Goal: Task Accomplishment & Management: Manage account settings

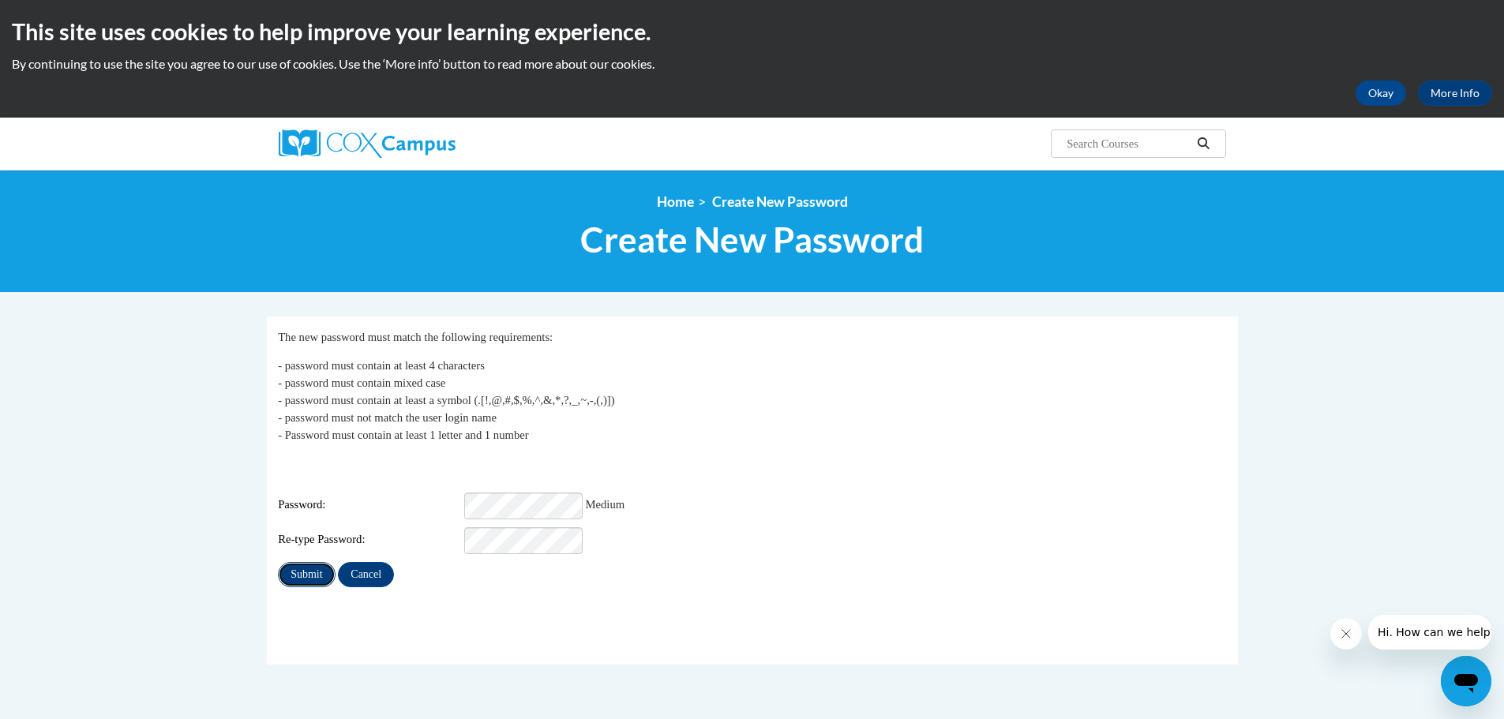
click at [302, 562] on input "Submit" at bounding box center [306, 574] width 57 height 25
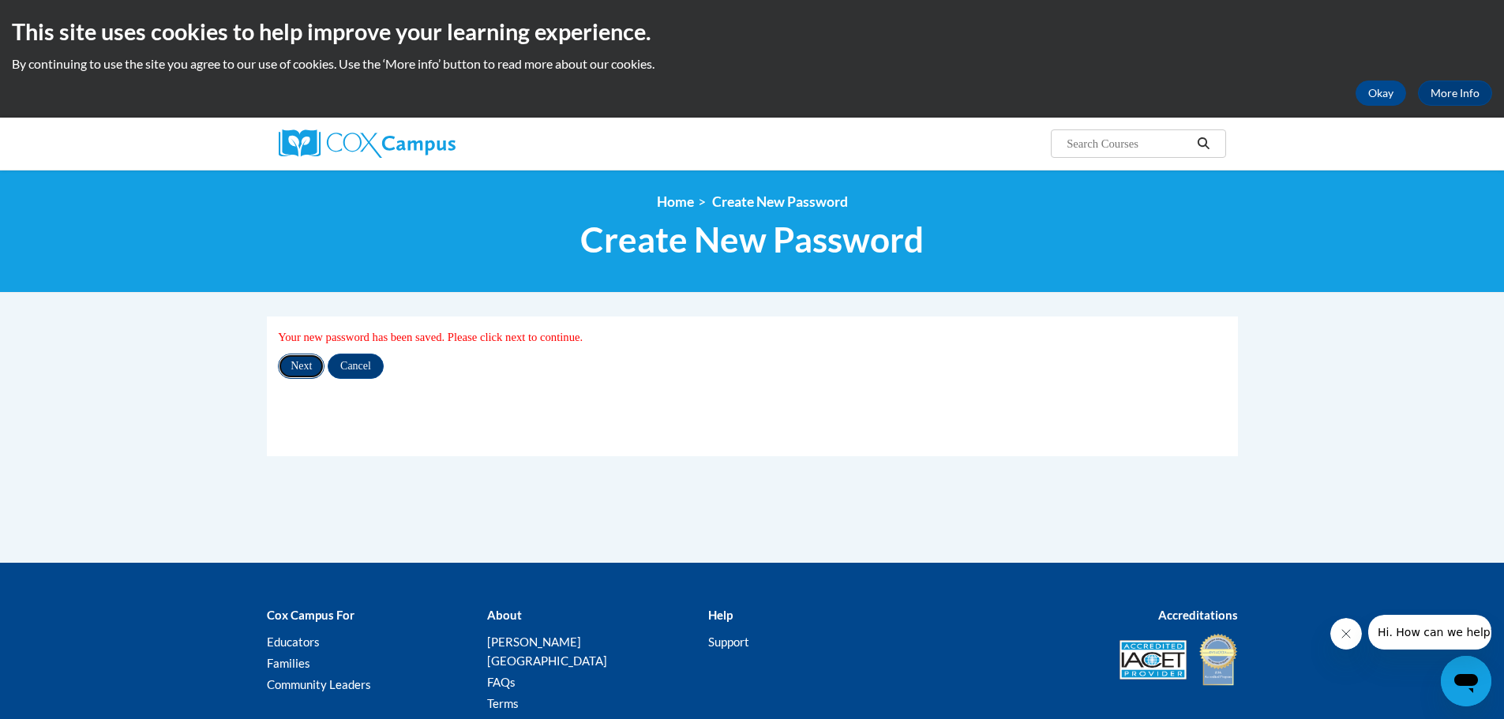
click at [299, 364] on input "Next" at bounding box center [301, 366] width 47 height 25
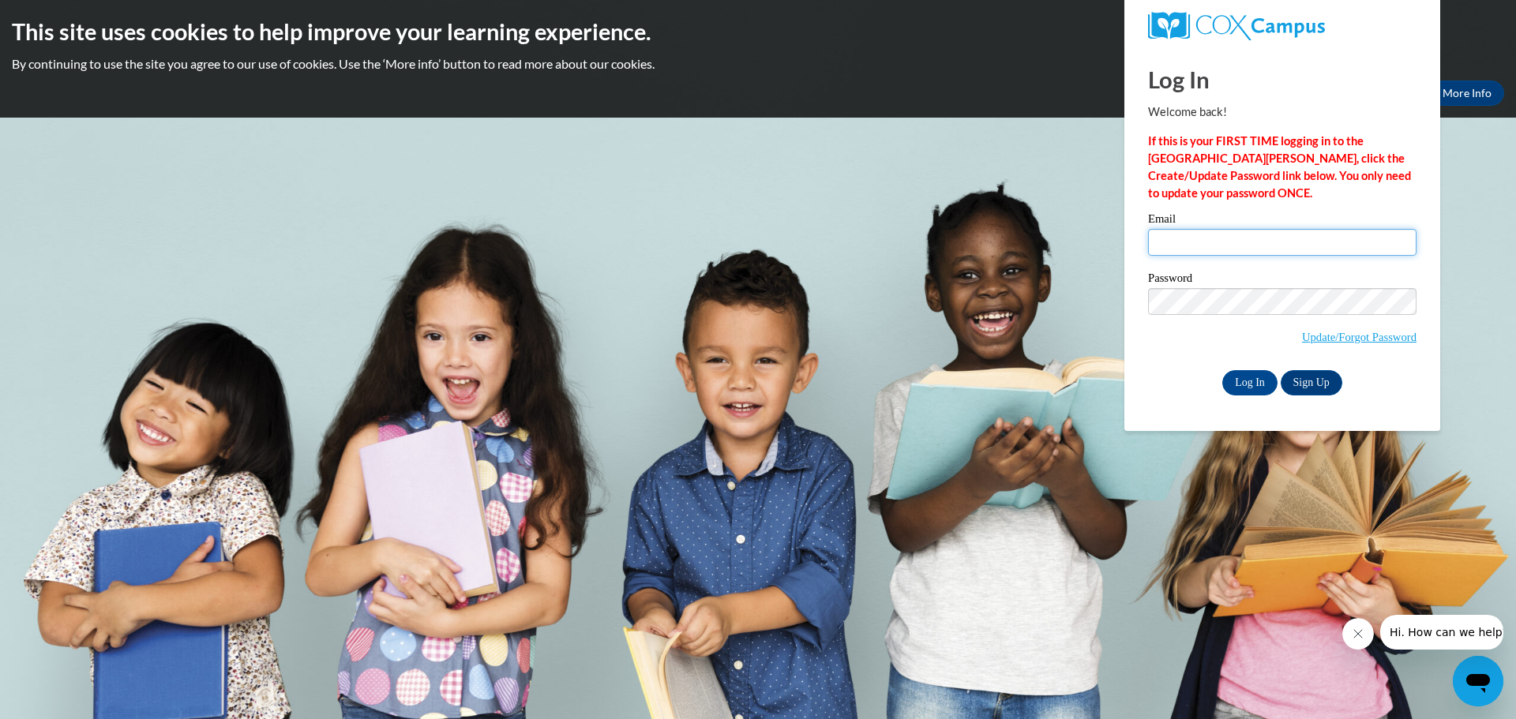
click at [1161, 239] on input "Email" at bounding box center [1282, 242] width 268 height 27
type input "[EMAIL_ADDRESS][DOMAIN_NAME]"
click at [1237, 380] on input "Log In" at bounding box center [1249, 382] width 55 height 25
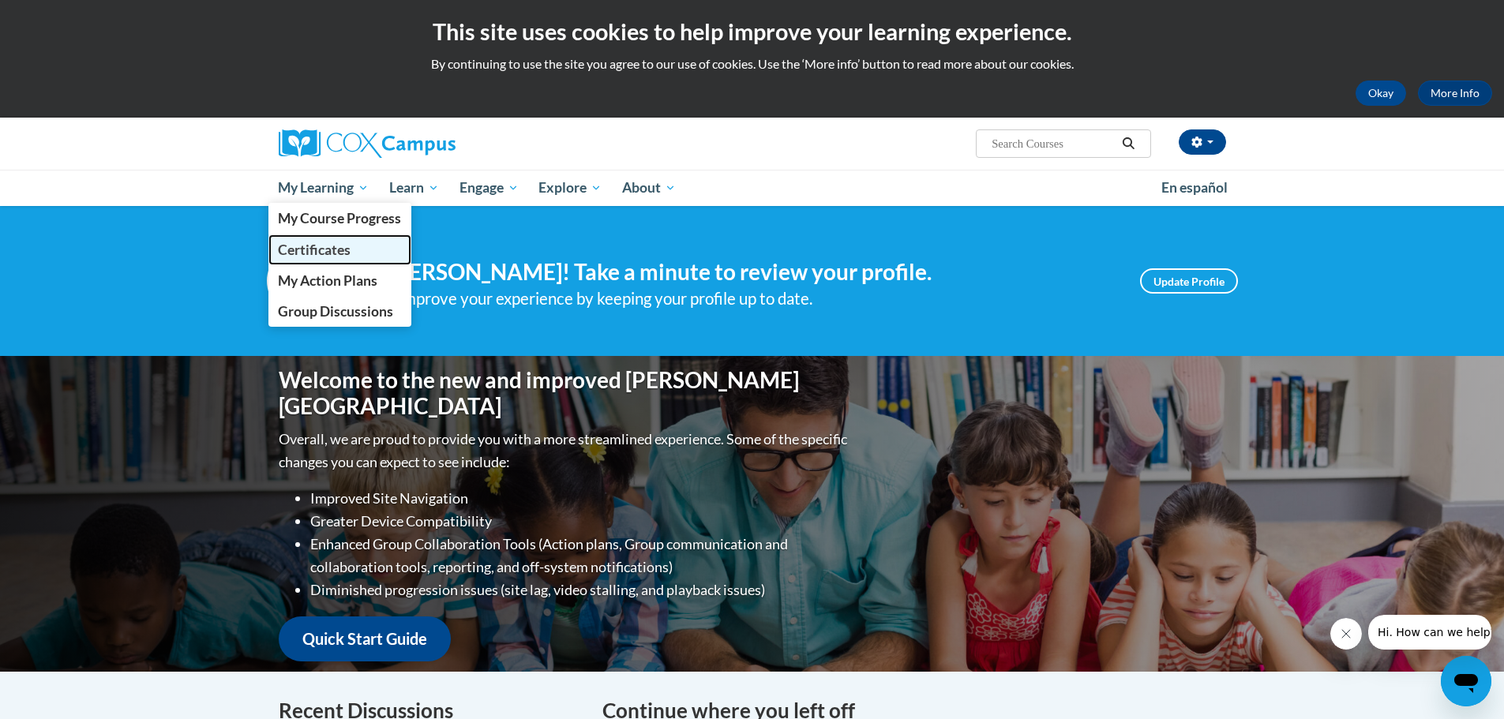
click at [309, 249] on span "Certificates" at bounding box center [314, 250] width 73 height 17
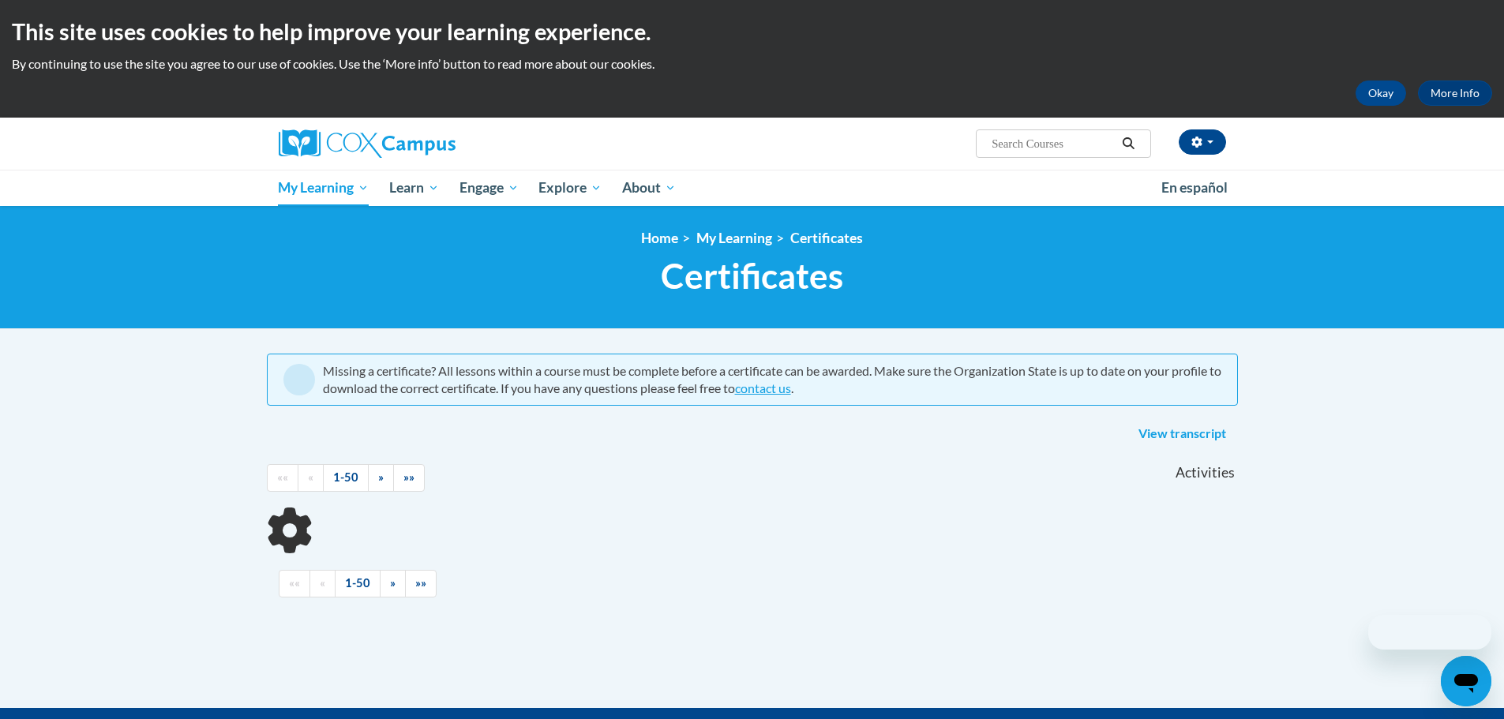
scroll to position [39, 0]
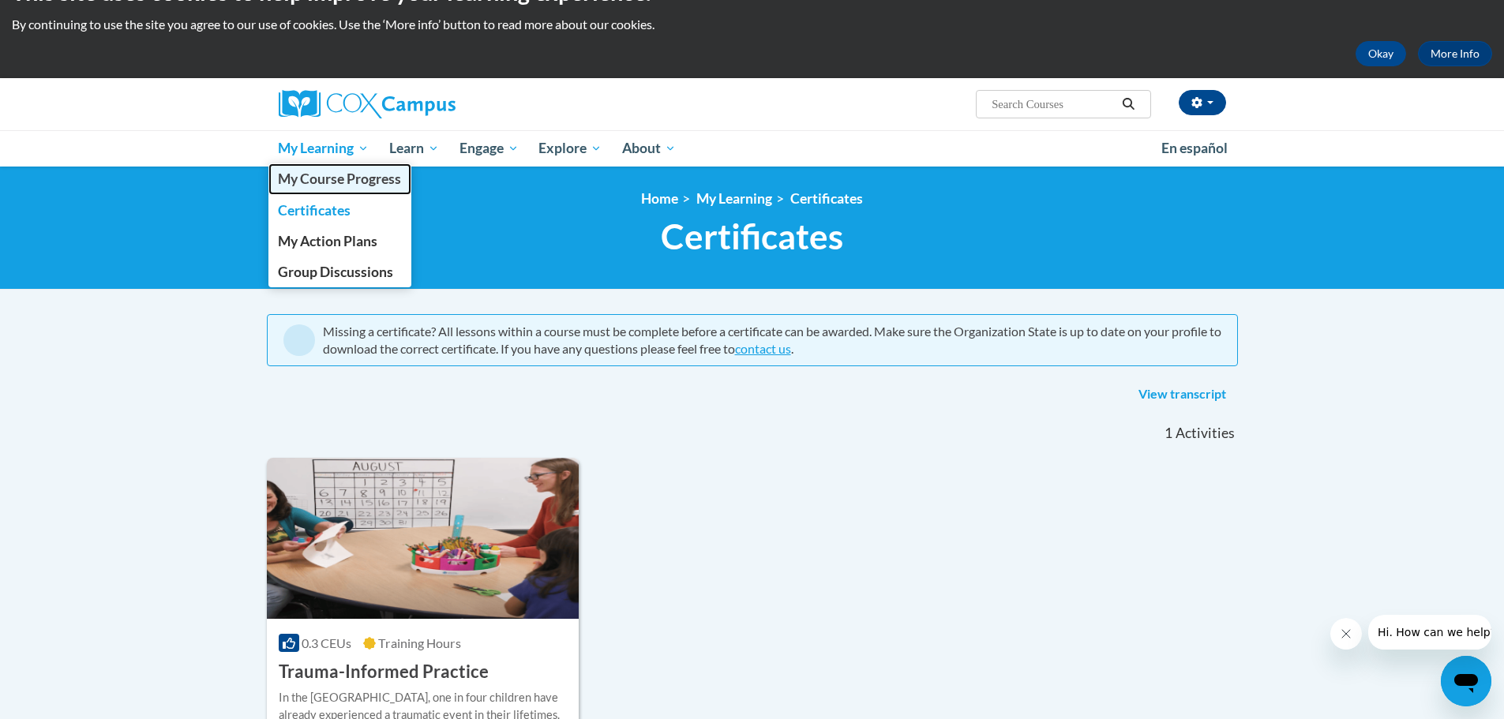
click at [350, 176] on span "My Course Progress" at bounding box center [339, 179] width 123 height 17
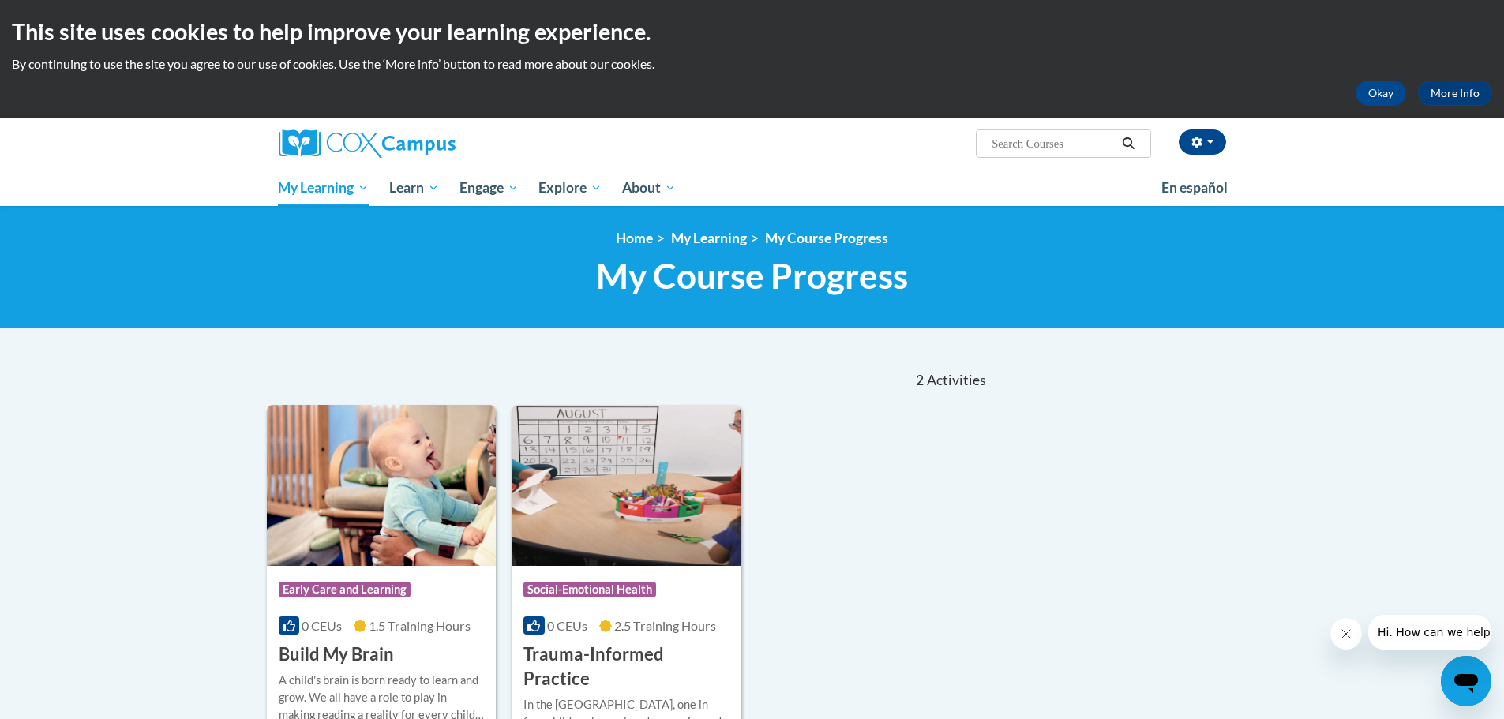
scroll to position [257, 0]
